Goal: Information Seeking & Learning: Check status

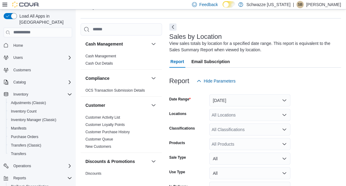
scroll to position [20, 0]
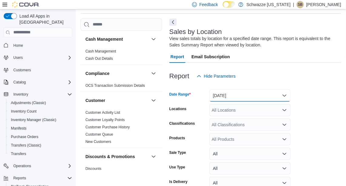
click at [282, 94] on button "[DATE]" at bounding box center [250, 95] width 81 height 12
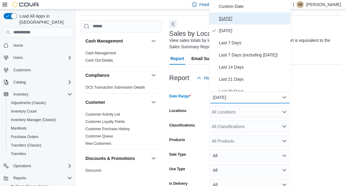
click at [230, 15] on span "[DATE]" at bounding box center [253, 18] width 69 height 7
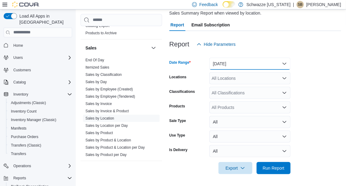
scroll to position [394, 0]
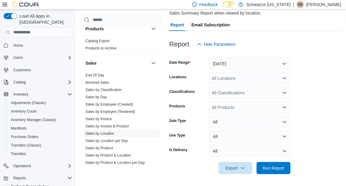
click at [110, 132] on link "Sales by Location" at bounding box center [100, 133] width 29 height 4
click at [279, 173] on span "Run Report" at bounding box center [273, 168] width 27 height 12
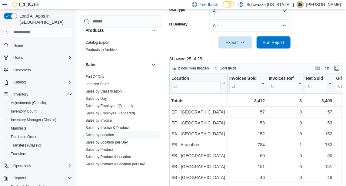
scroll to position [175, 0]
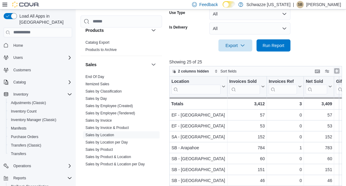
click at [340, 71] on button "Enter fullscreen" at bounding box center [337, 70] width 7 height 7
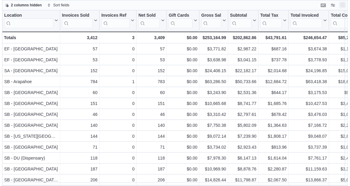
scroll to position [0, 0]
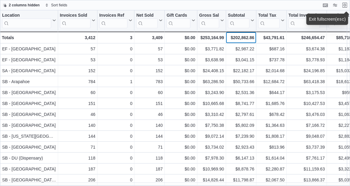
click at [255, 38] on div "$202,862.86 - Subtotal, column 7, row 26" at bounding box center [241, 38] width 30 height 12
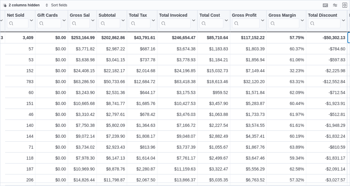
scroll to position [0, 179]
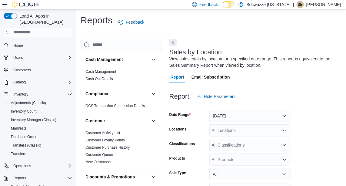
scroll to position [20, 0]
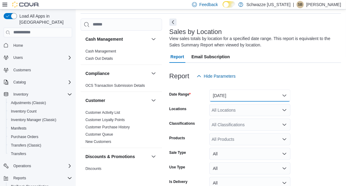
click at [270, 99] on button "[DATE]" at bounding box center [250, 95] width 81 height 12
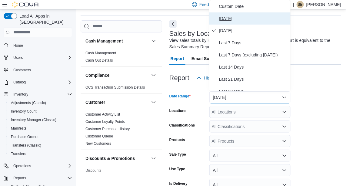
click at [229, 18] on span "[DATE]" at bounding box center [253, 18] width 69 height 7
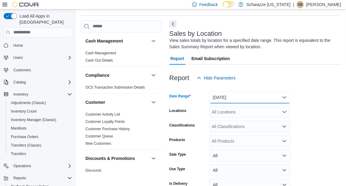
scroll to position [52, 0]
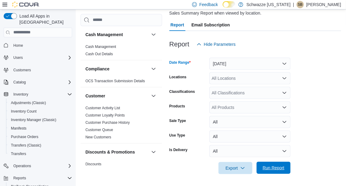
click at [273, 166] on span "Run Report" at bounding box center [274, 168] width 22 height 6
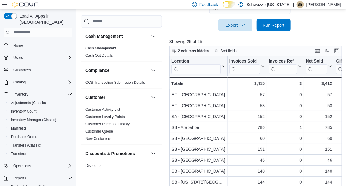
scroll to position [199, 0]
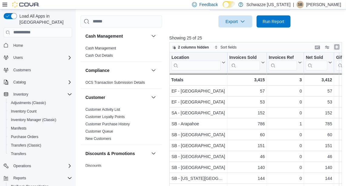
click at [338, 49] on button "Enter fullscreen" at bounding box center [337, 46] width 7 height 7
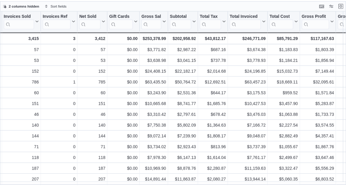
scroll to position [0, 83]
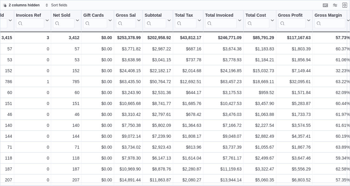
click at [340, 7] on div at bounding box center [335, 5] width 27 height 7
click at [346, 4] on button "Exit fullscreen" at bounding box center [345, 4] width 7 height 7
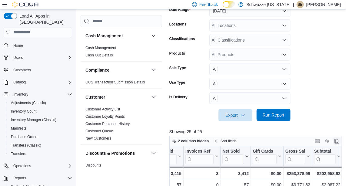
scroll to position [104, 0]
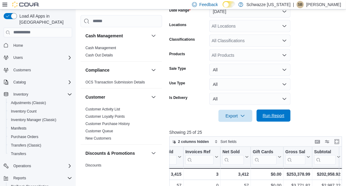
click at [279, 111] on span "Run Report" at bounding box center [273, 115] width 27 height 12
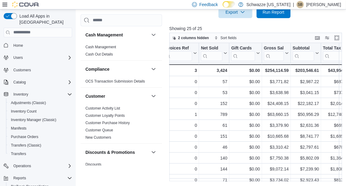
scroll to position [0, 109]
